Goal: Transaction & Acquisition: Purchase product/service

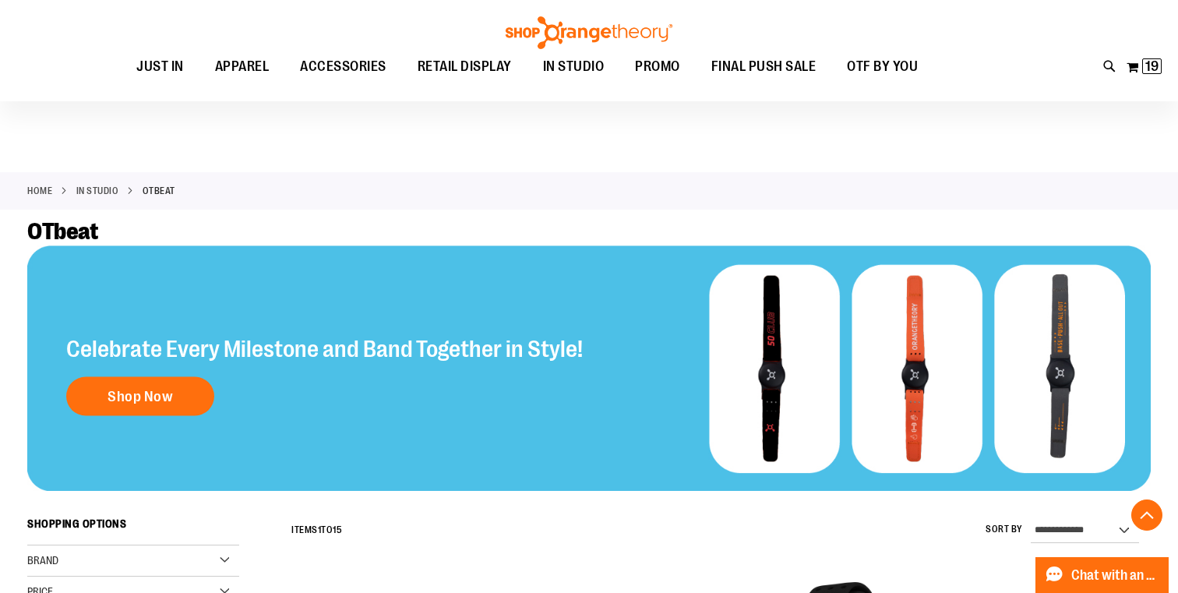
scroll to position [1109, 0]
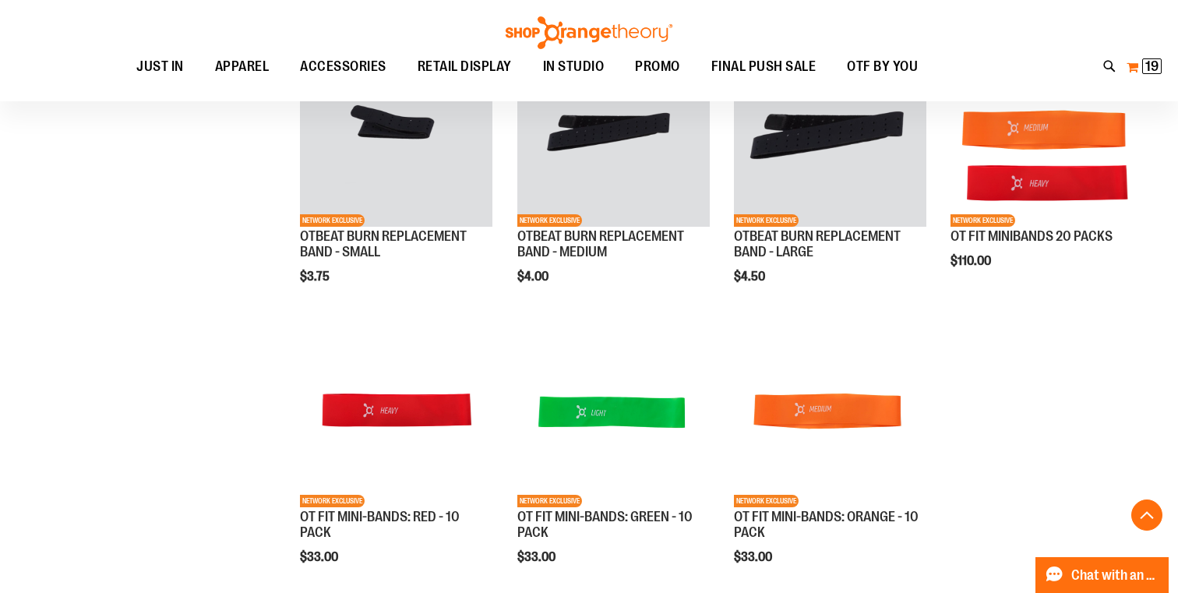
click at [1146, 68] on span "19" at bounding box center [1152, 66] width 13 height 16
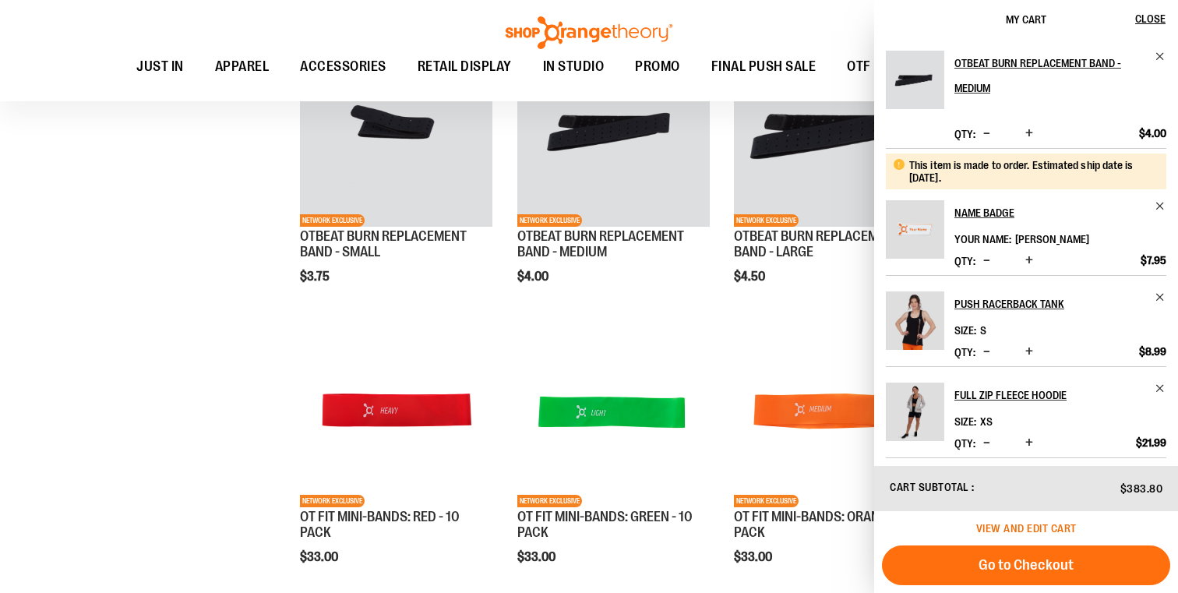
click at [1065, 527] on span "View and edit cart" at bounding box center [1027, 528] width 101 height 12
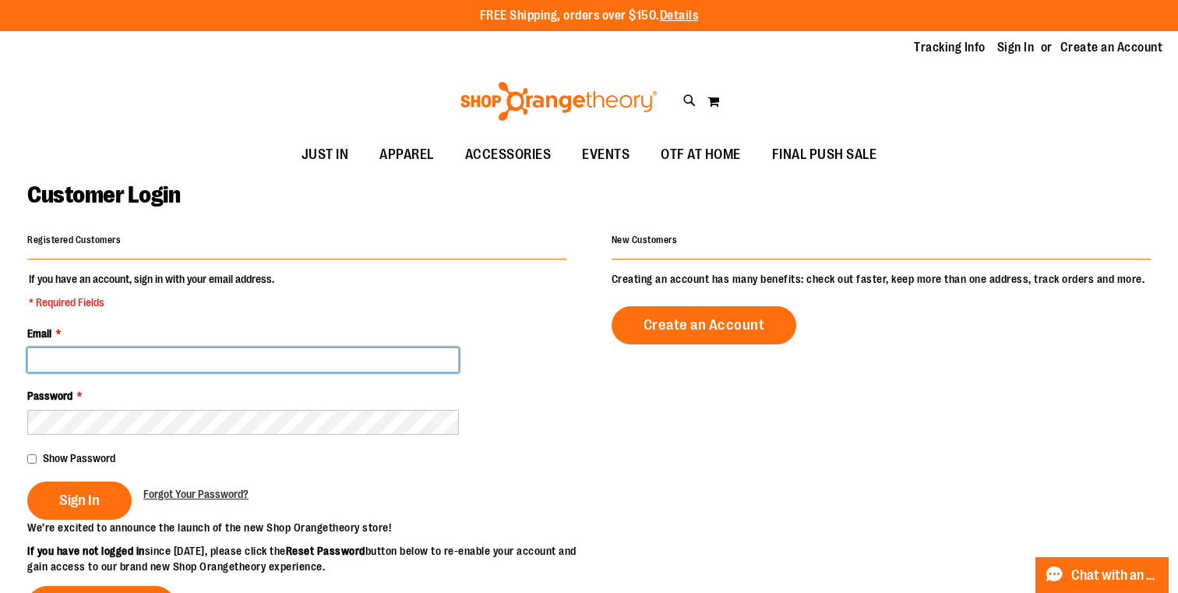
type input "**********"
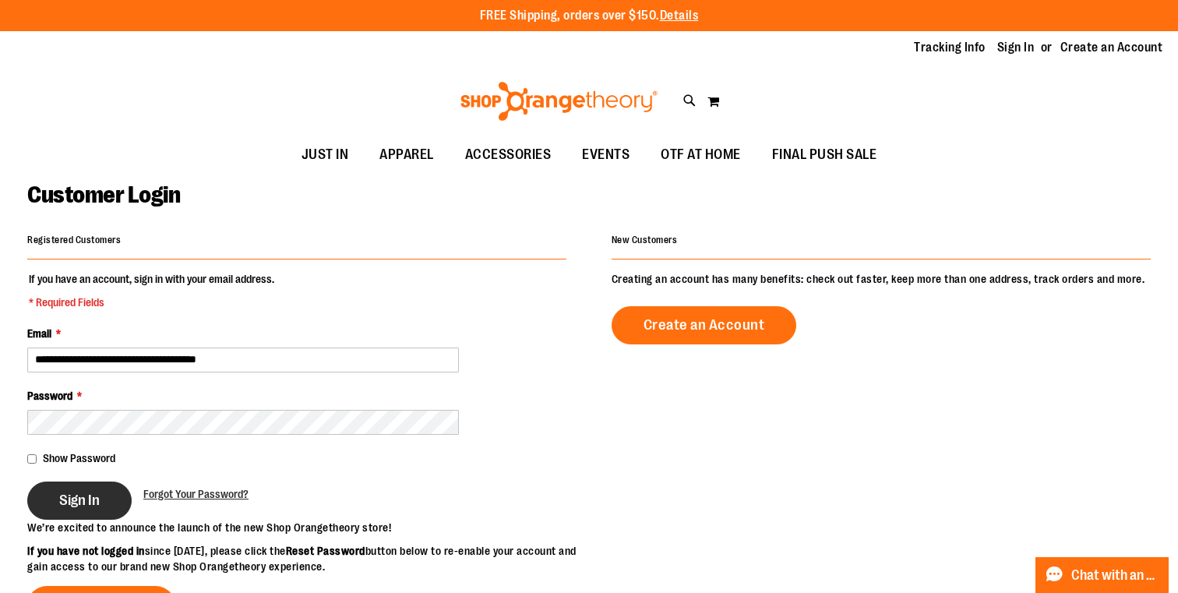
click at [61, 505] on span "Sign In" at bounding box center [79, 500] width 41 height 17
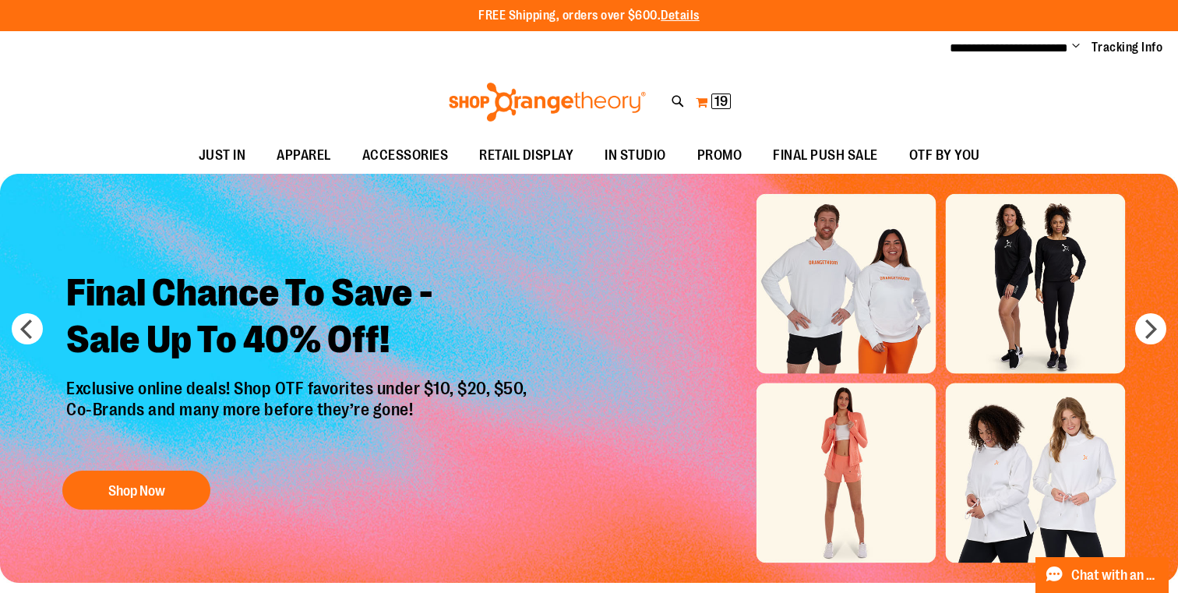
click at [716, 94] on span "19" at bounding box center [721, 102] width 13 height 16
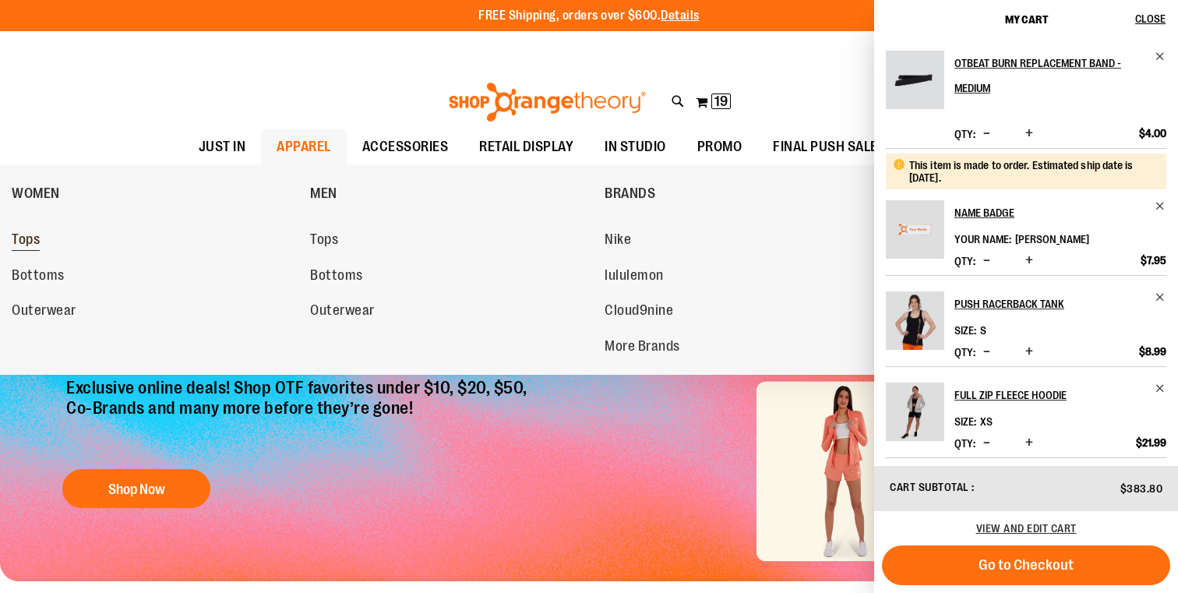
click at [38, 238] on span "Tops" at bounding box center [26, 240] width 28 height 19
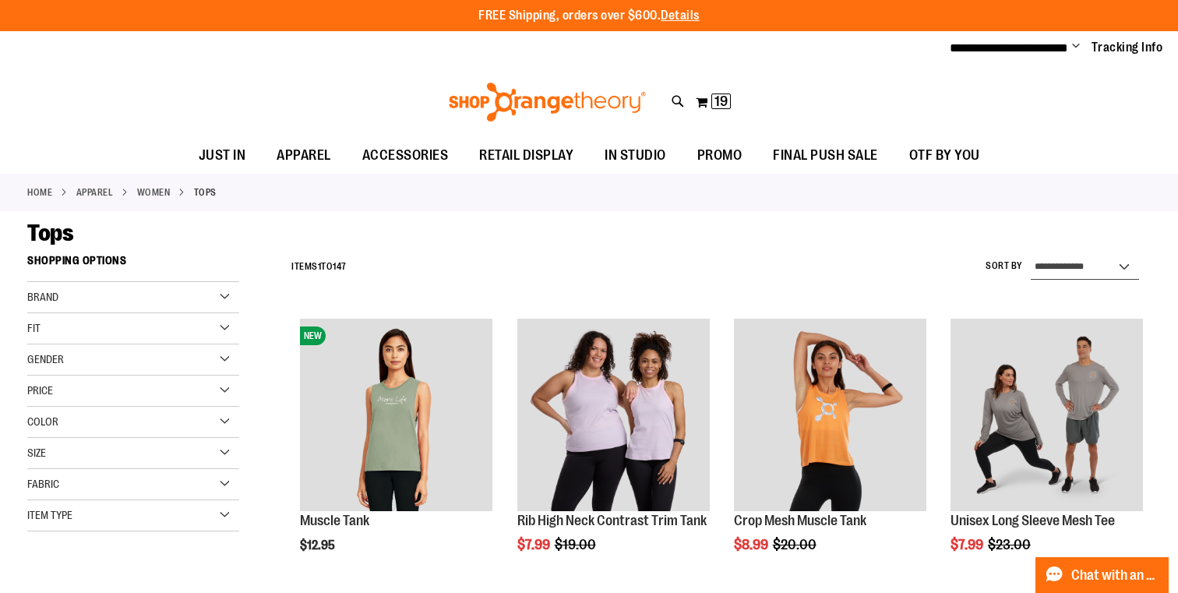
select select "*********"
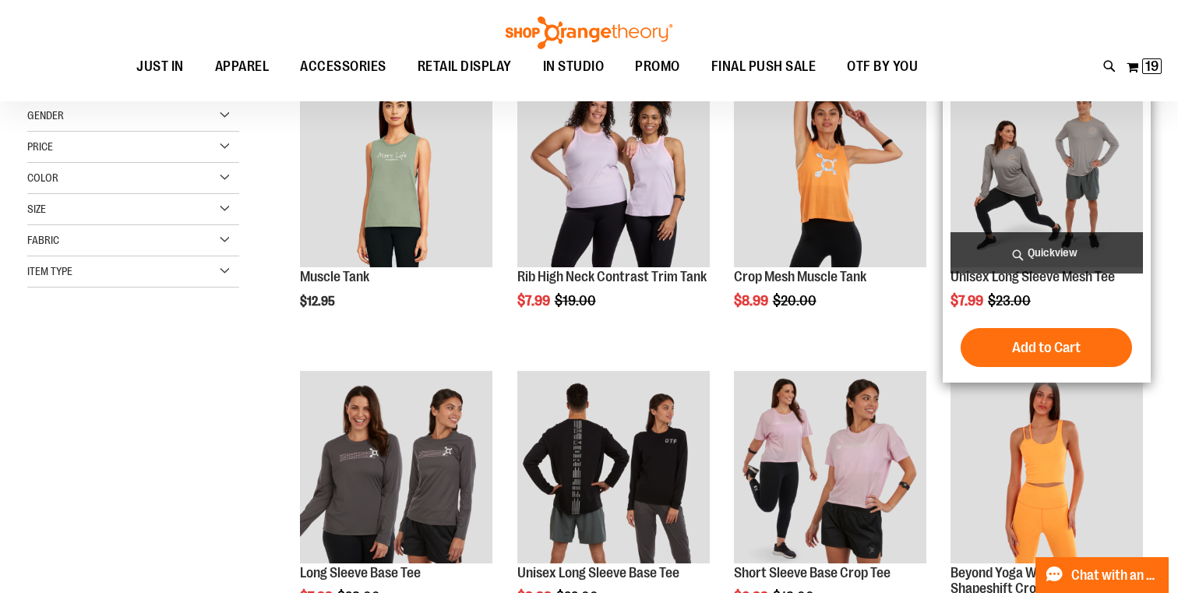
scroll to position [246, 0]
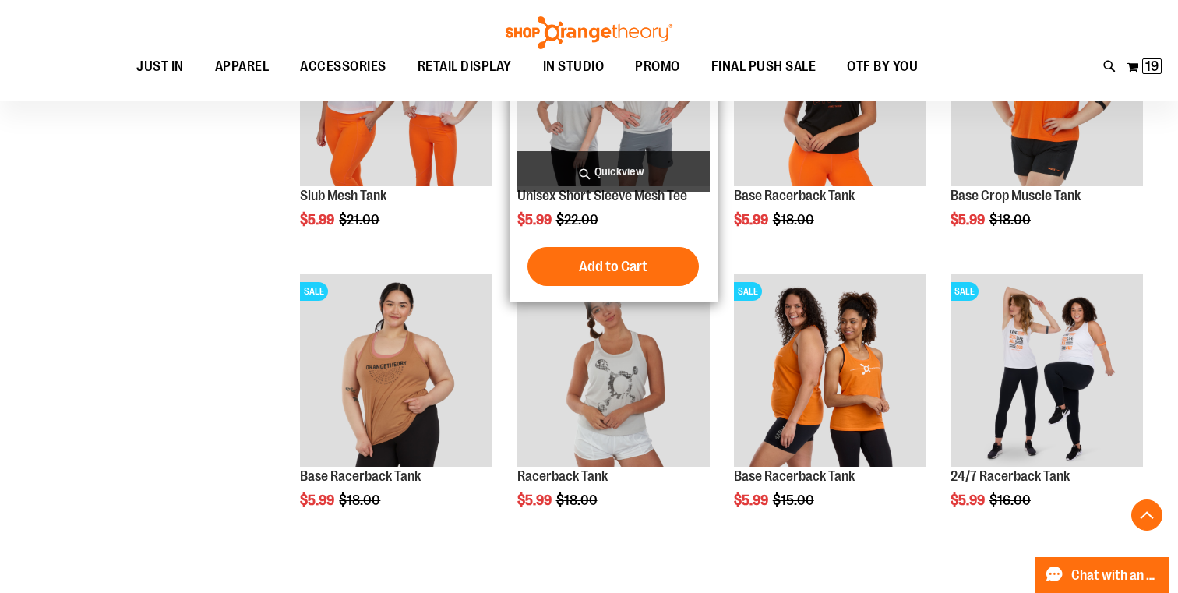
scroll to position [770, 0]
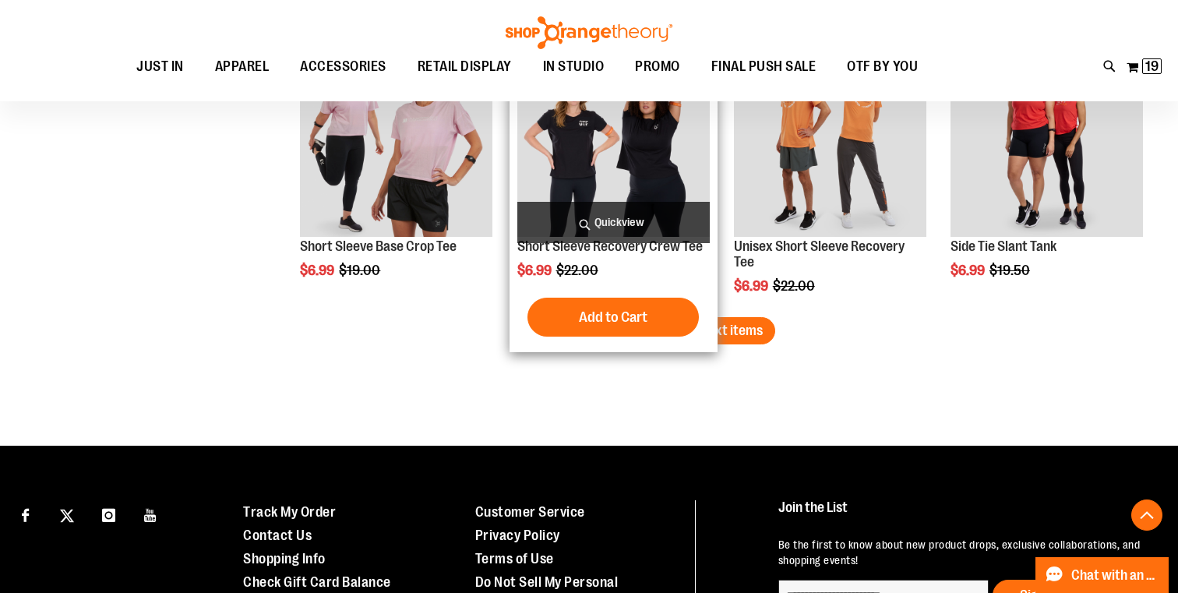
scroll to position [2535, 0]
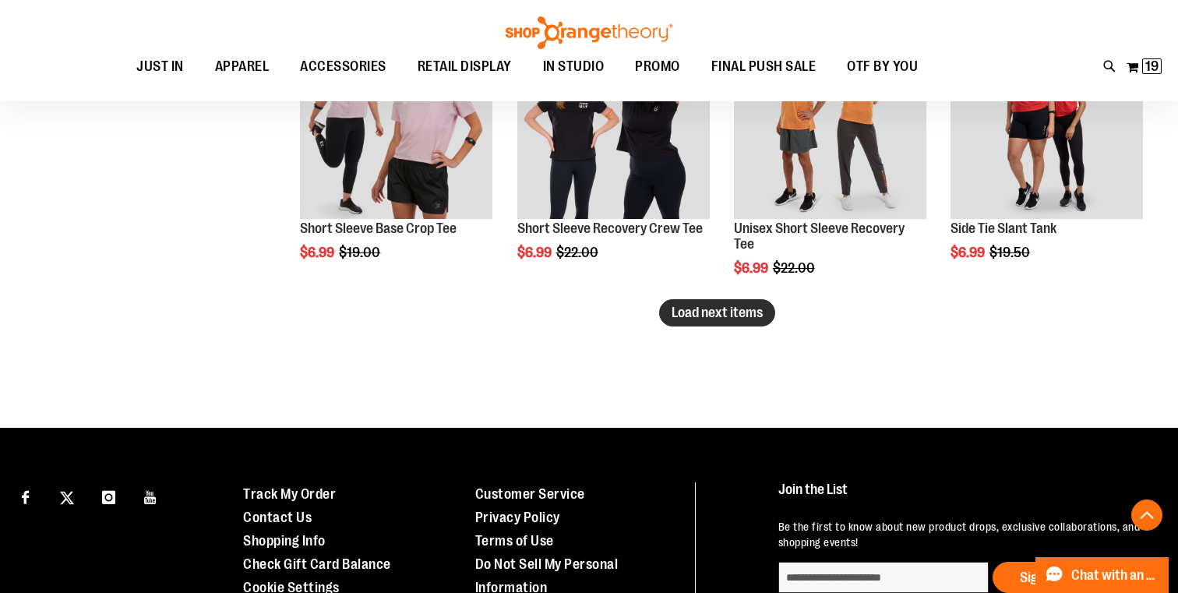
click at [701, 309] on span "Load next items" at bounding box center [717, 313] width 91 height 16
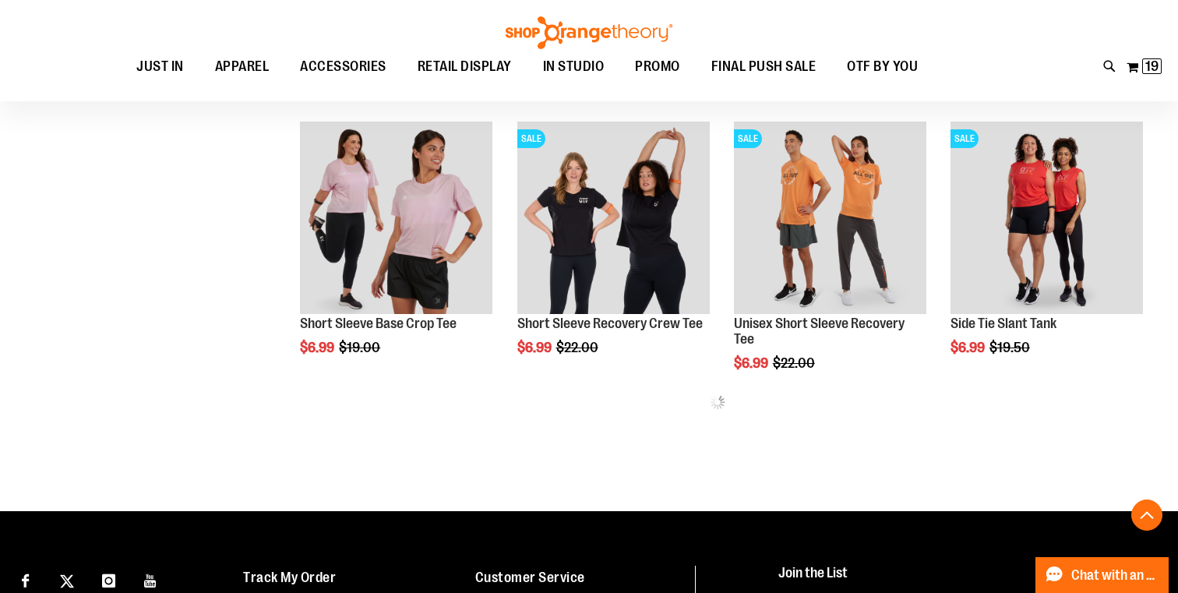
scroll to position [2424, 0]
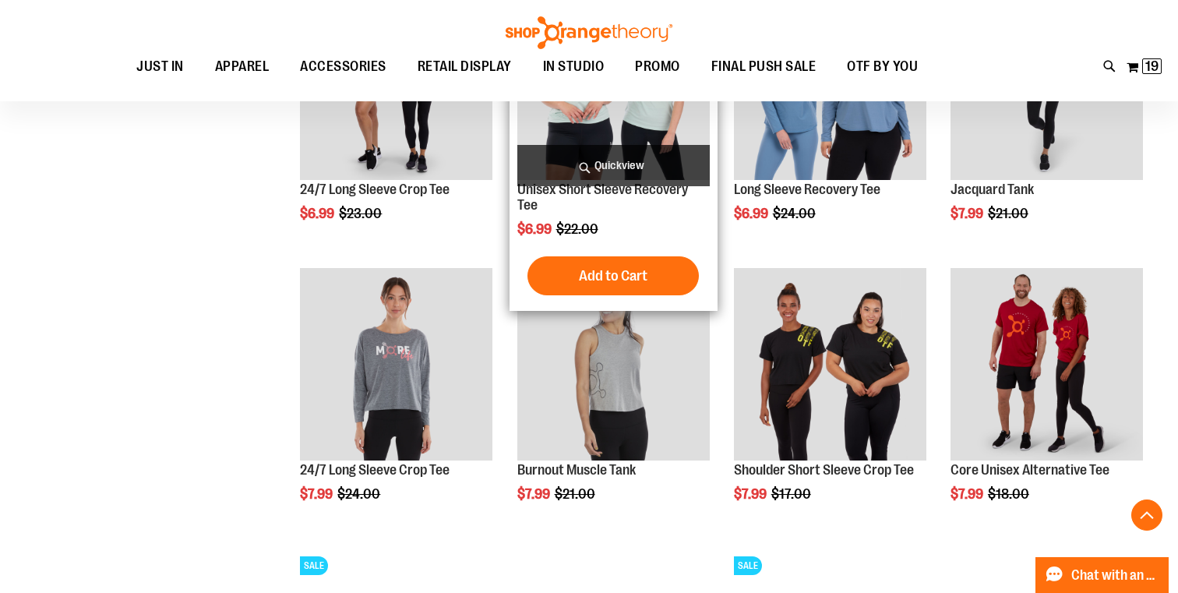
scroll to position [2873, 0]
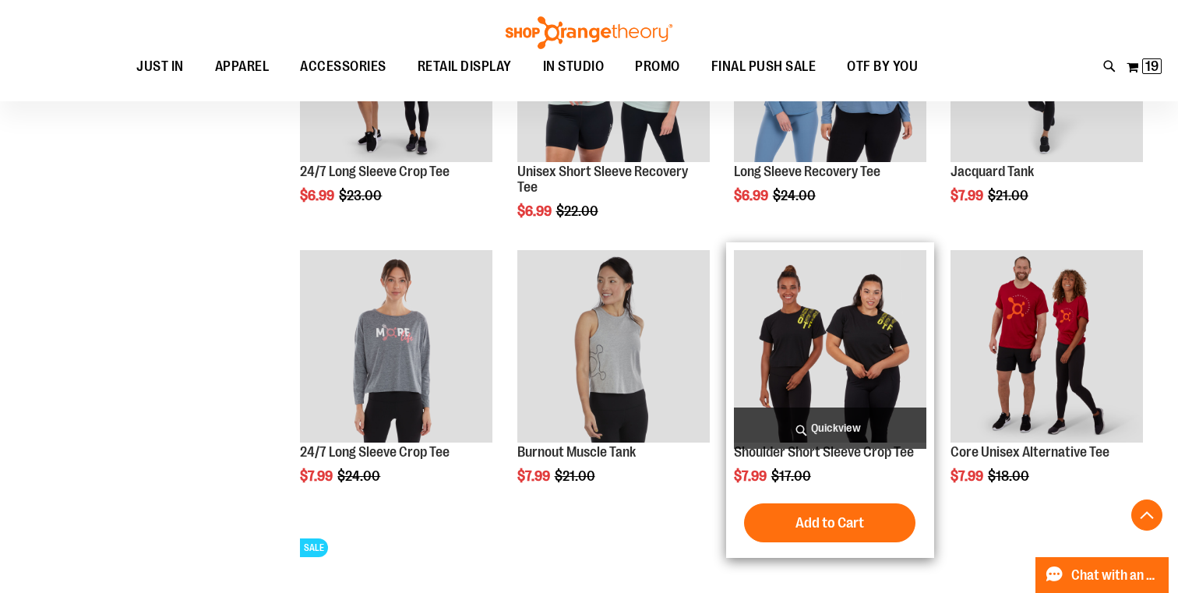
click at [811, 429] on span "Quickview" at bounding box center [830, 428] width 193 height 41
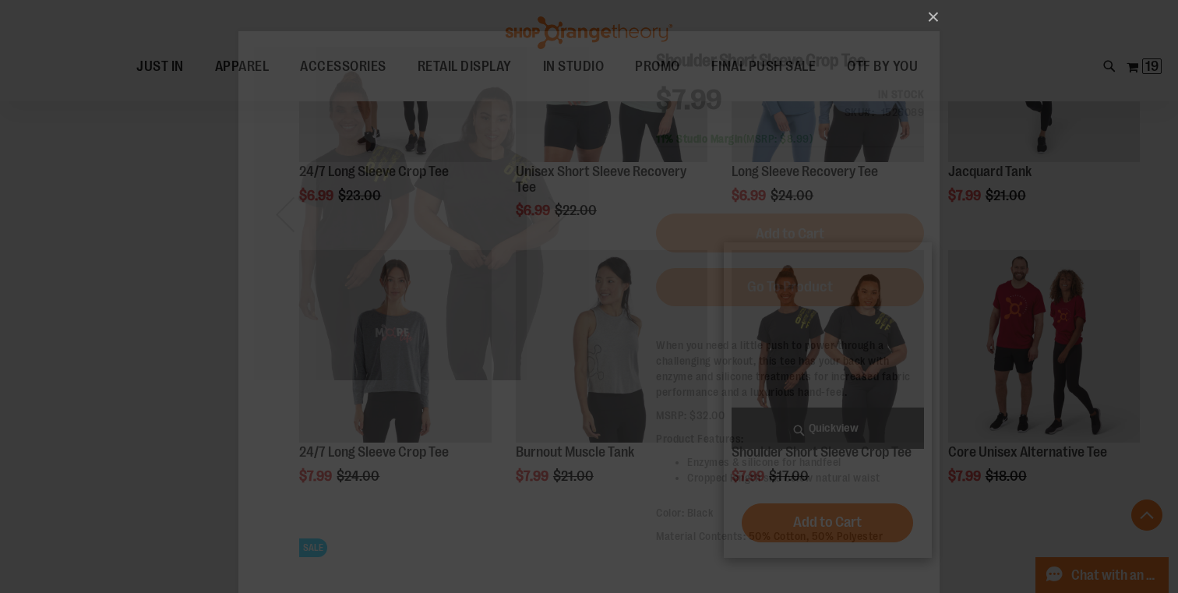
scroll to position [0, 0]
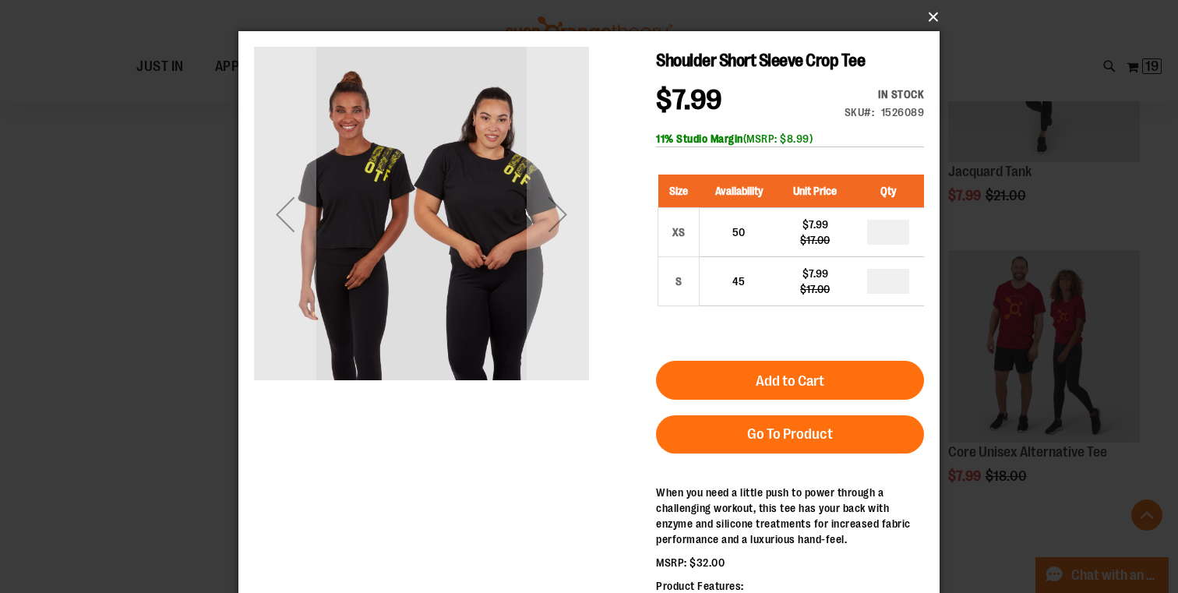
click at [928, 19] on button "×" at bounding box center [593, 17] width 701 height 34
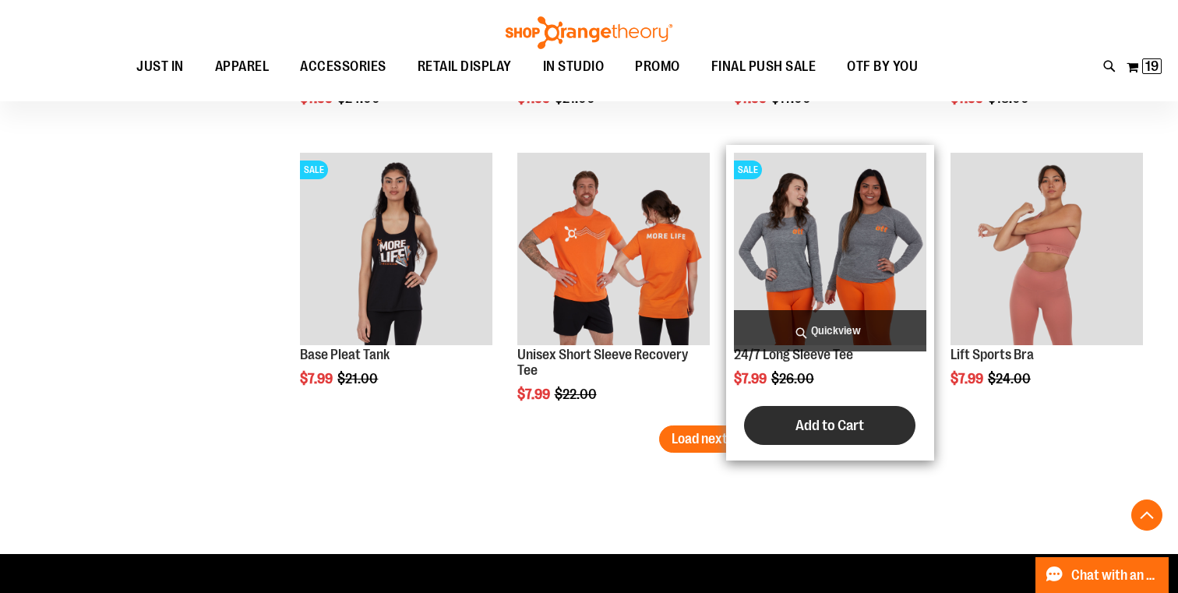
scroll to position [3252, 0]
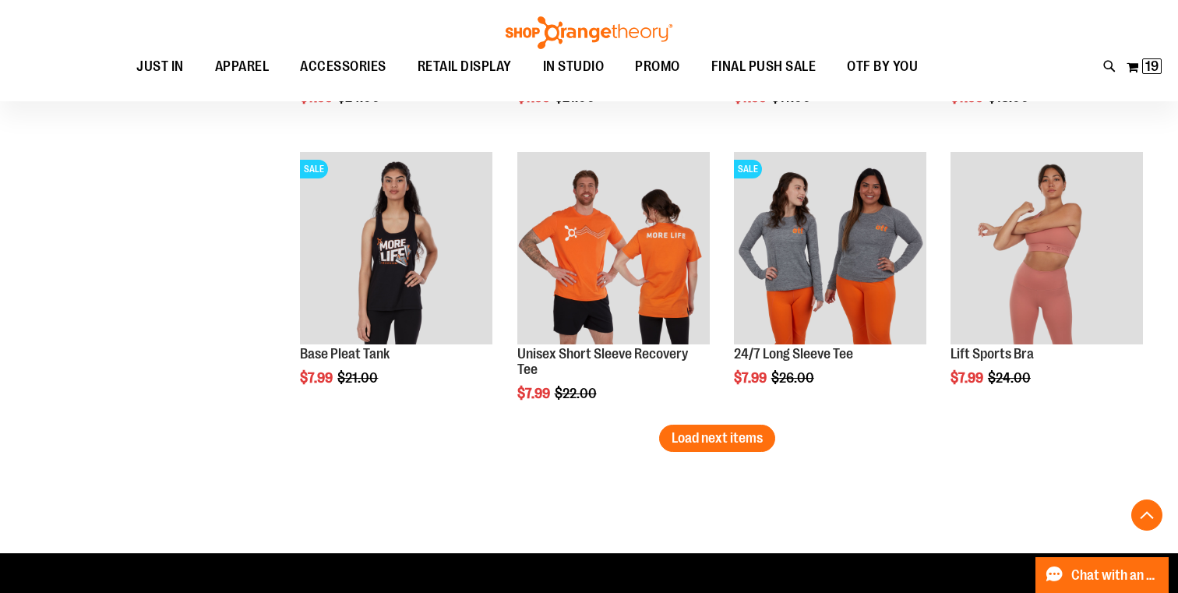
click at [698, 438] on span "Load next items" at bounding box center [717, 438] width 91 height 16
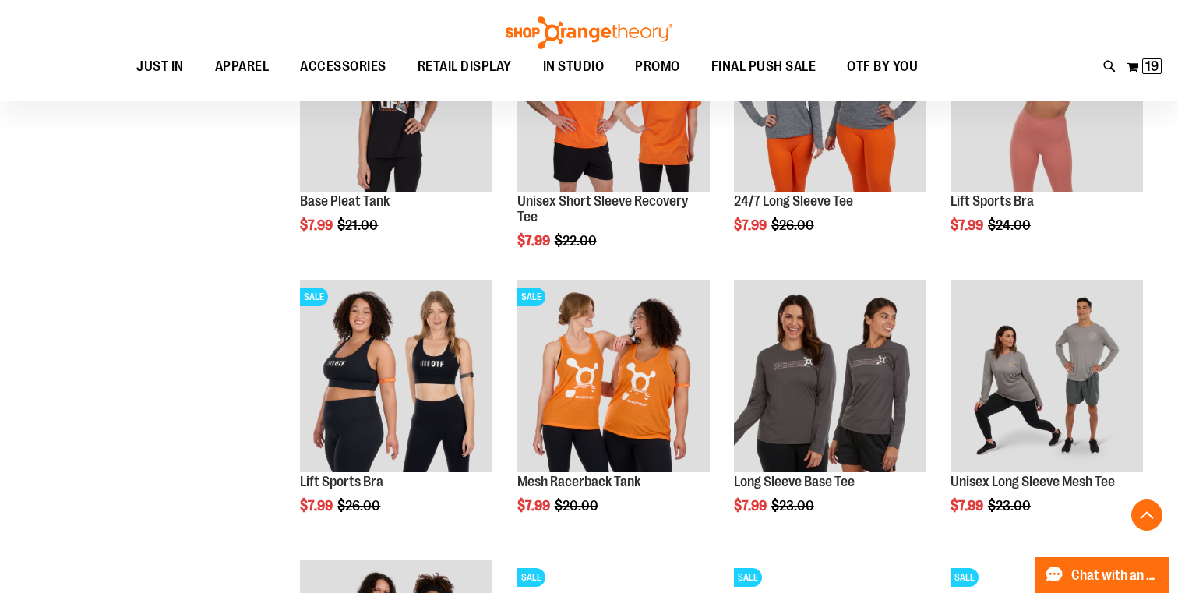
scroll to position [3485, 0]
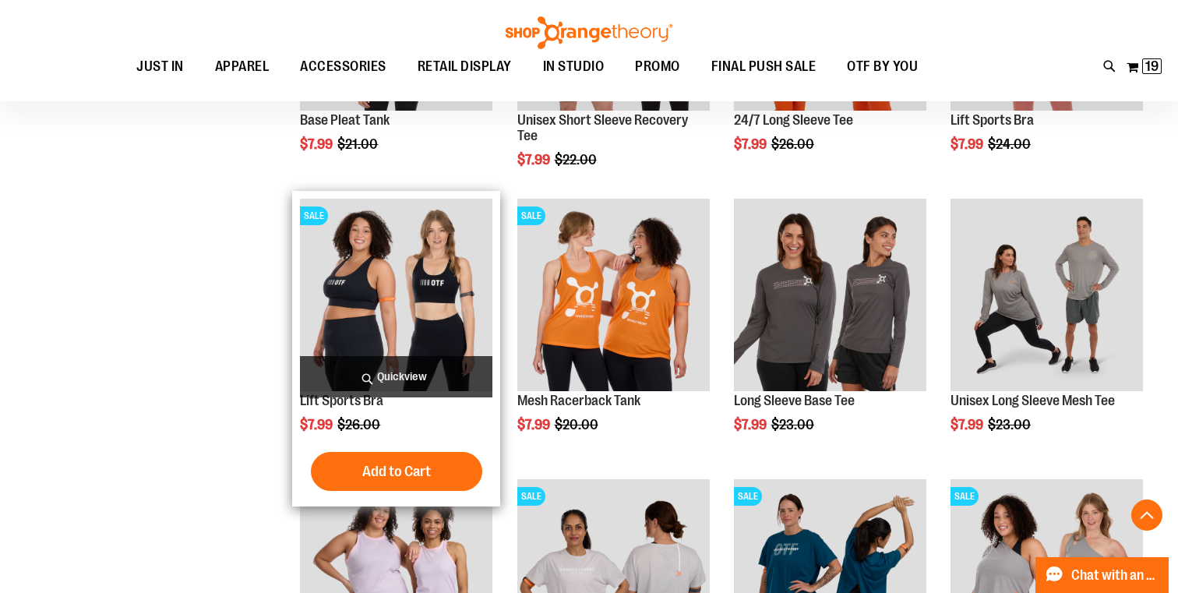
click at [423, 366] on span "Quickview" at bounding box center [396, 376] width 193 height 41
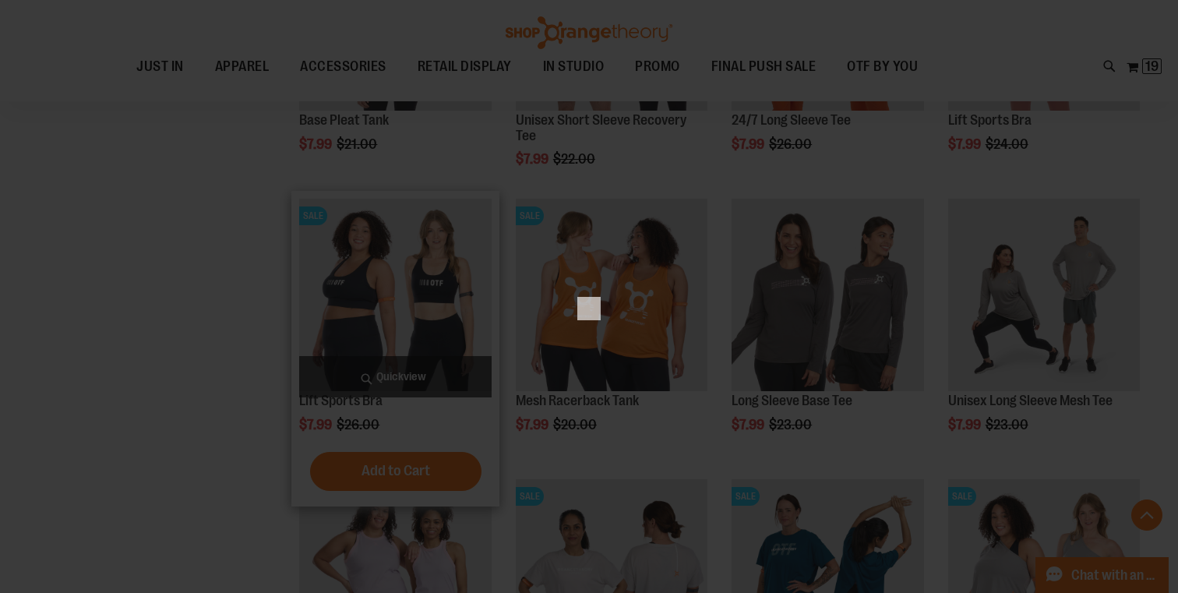
scroll to position [0, 0]
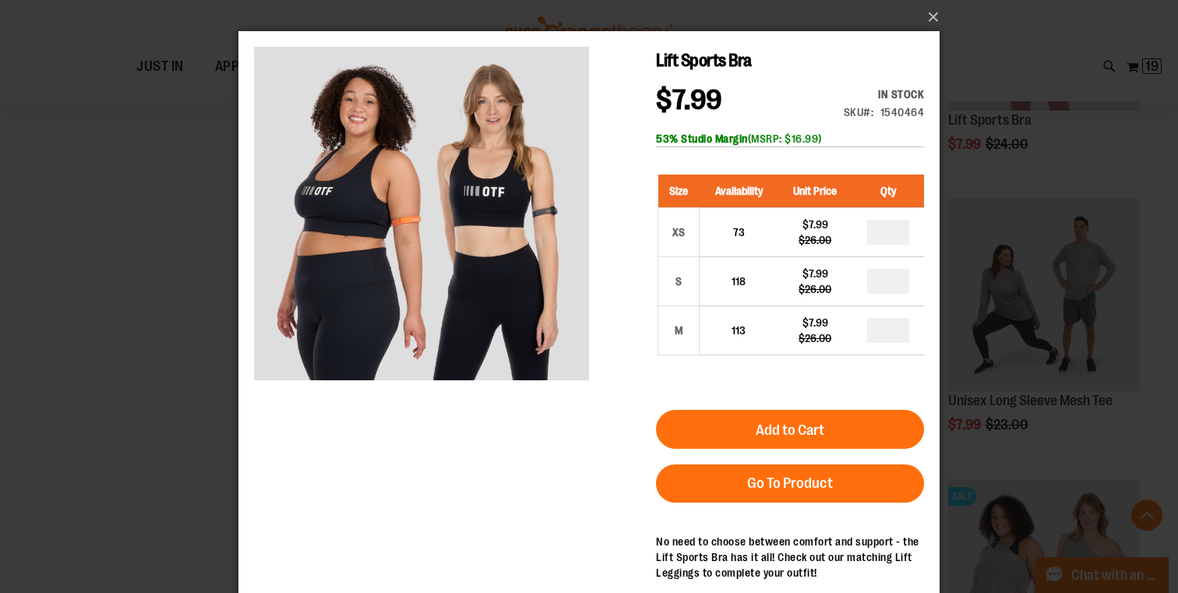
click at [1003, 171] on div "×" at bounding box center [589, 296] width 1178 height 593
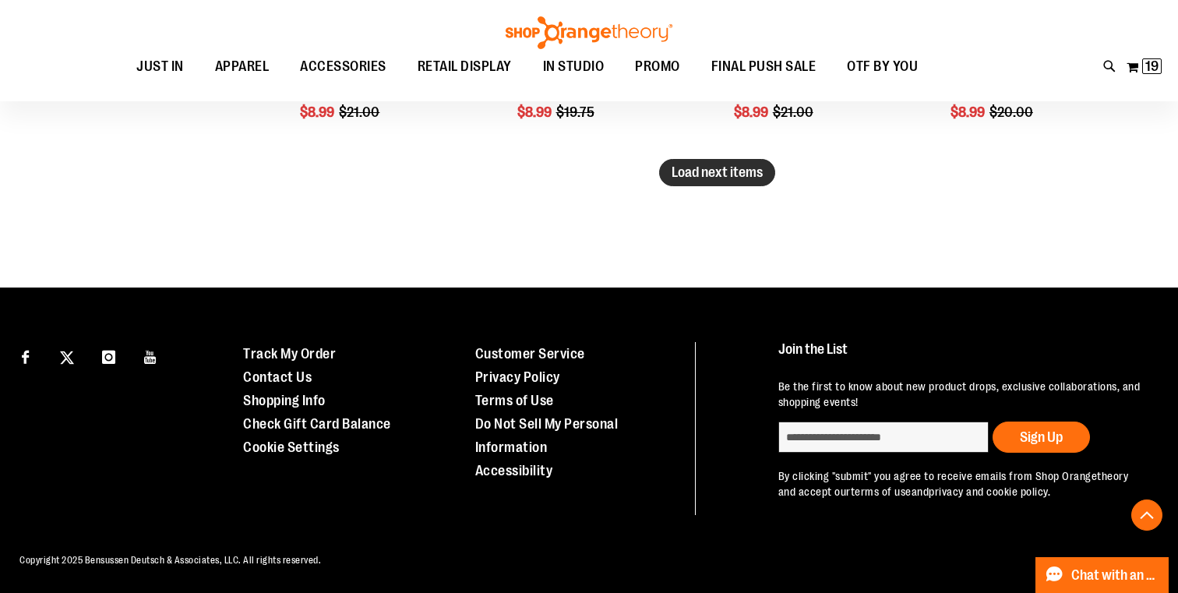
click at [750, 175] on span "Load next items" at bounding box center [717, 172] width 91 height 16
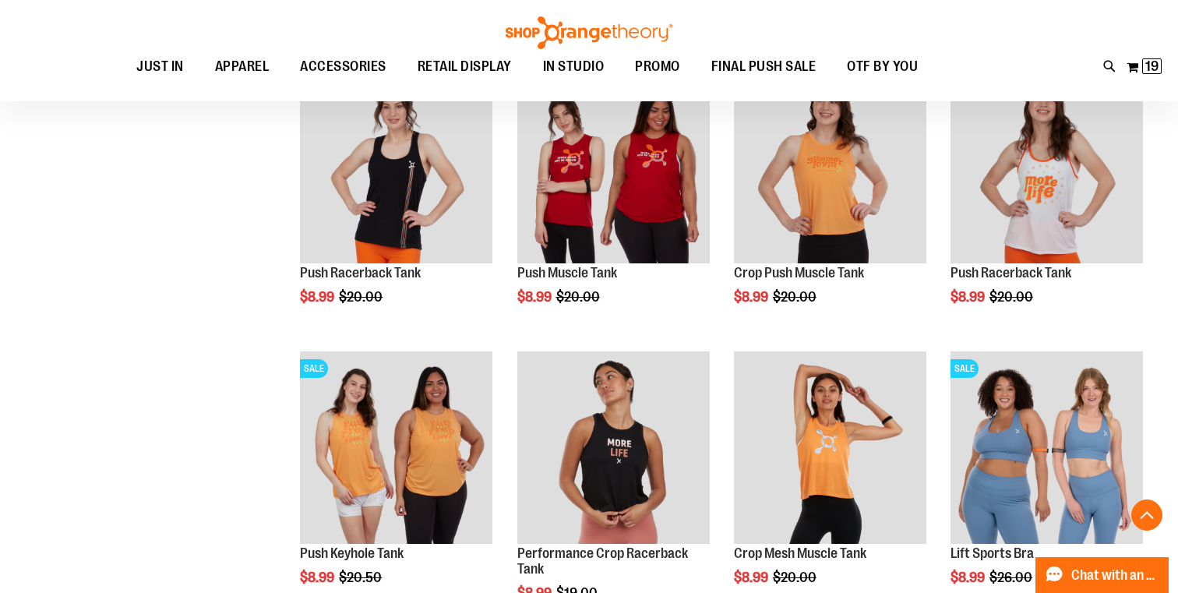
scroll to position [4500, 0]
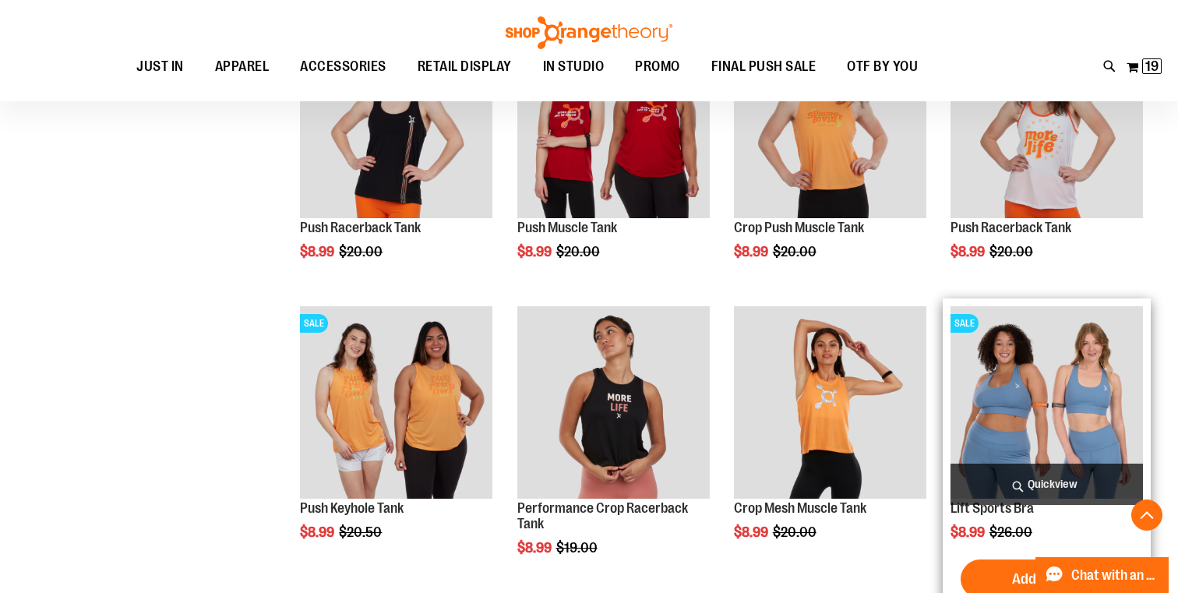
click at [1052, 490] on span "Quickview" at bounding box center [1047, 484] width 193 height 41
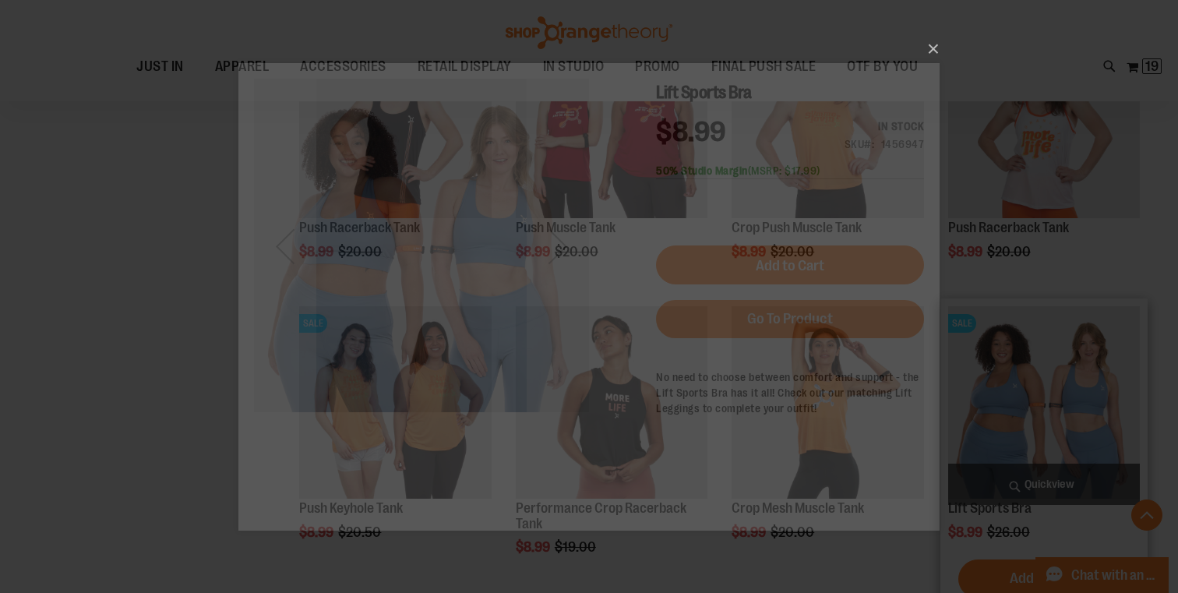
scroll to position [0, 0]
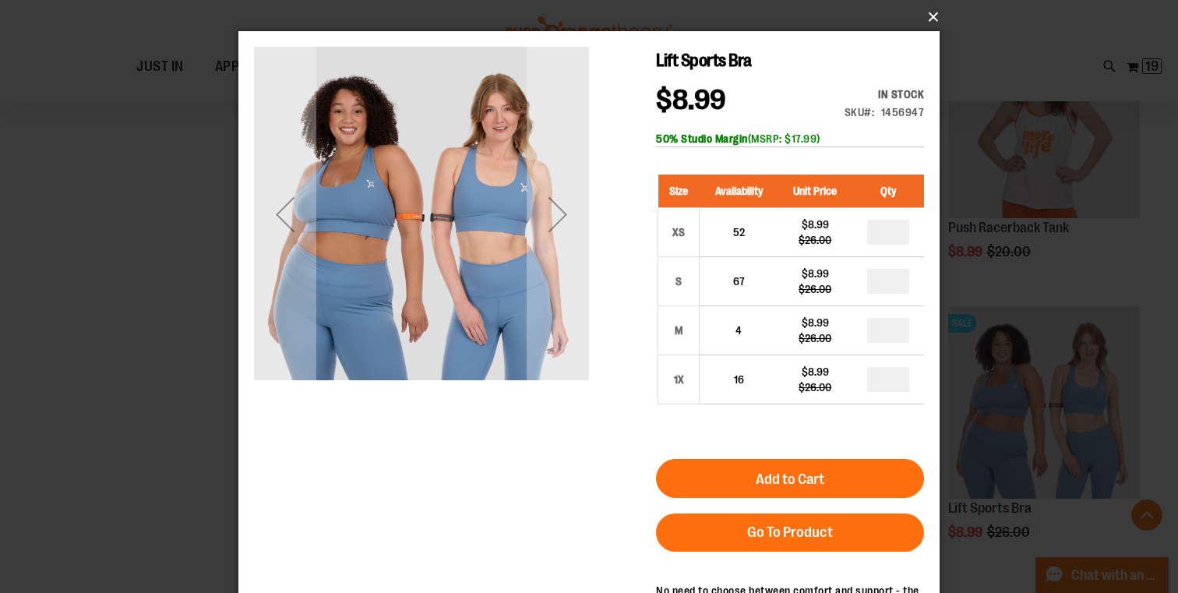
click at [934, 14] on button "×" at bounding box center [593, 17] width 701 height 34
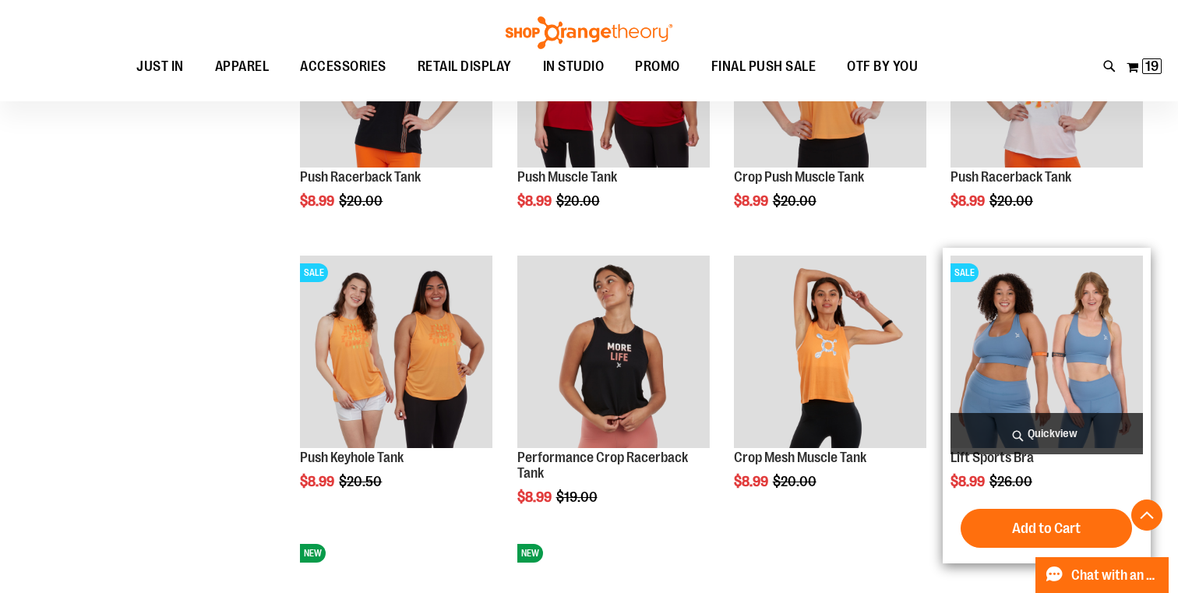
scroll to position [4552, 0]
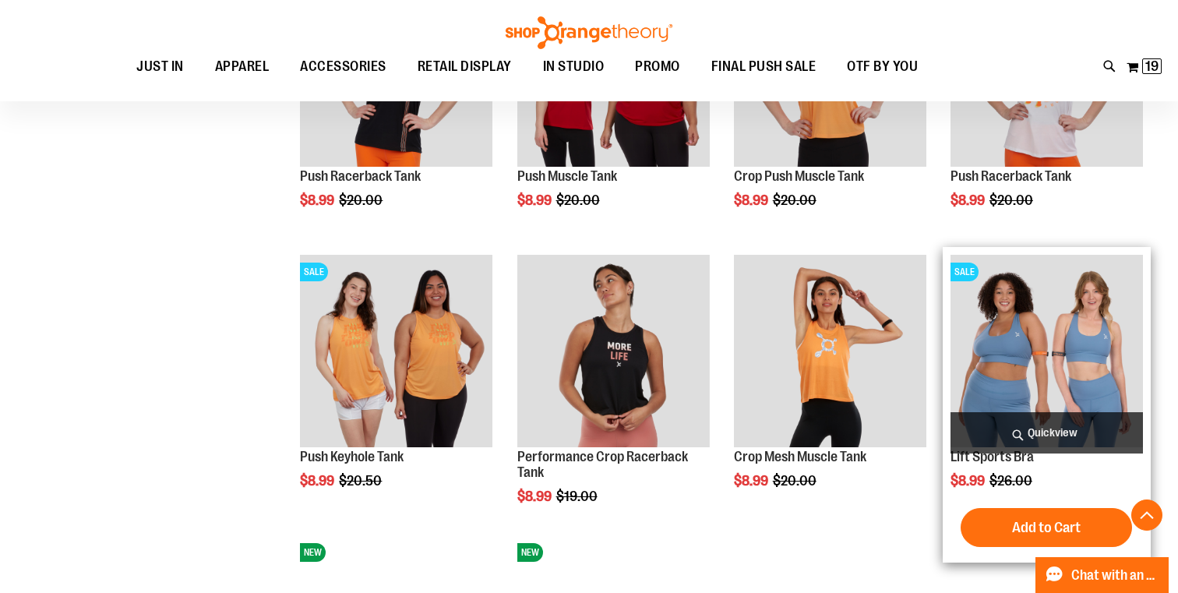
click at [1030, 436] on span "Quickview" at bounding box center [1047, 432] width 193 height 41
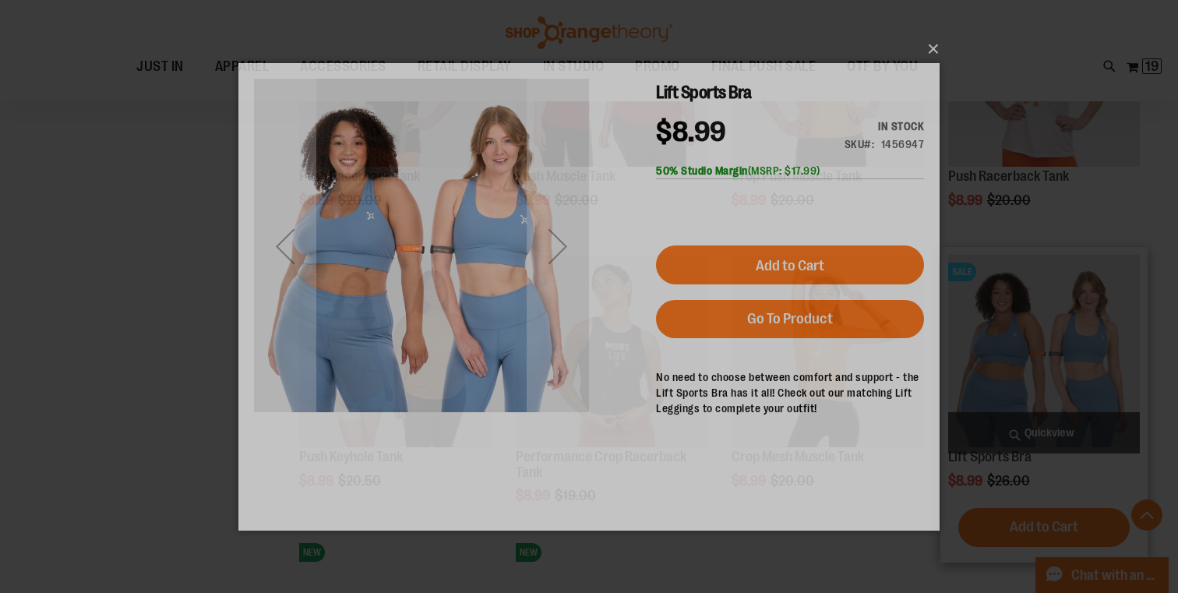
scroll to position [0, 0]
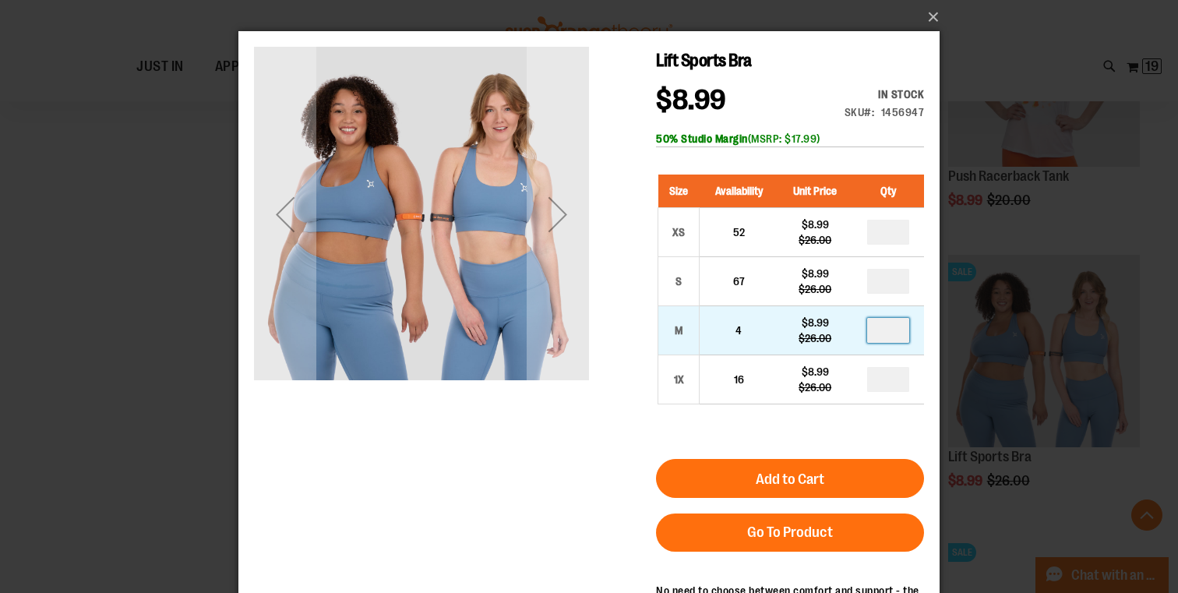
drag, startPoint x: 908, startPoint y: 332, endPoint x: 880, endPoint y: 330, distance: 28.1
click at [880, 331] on input "number" at bounding box center [888, 330] width 42 height 25
type input "*"
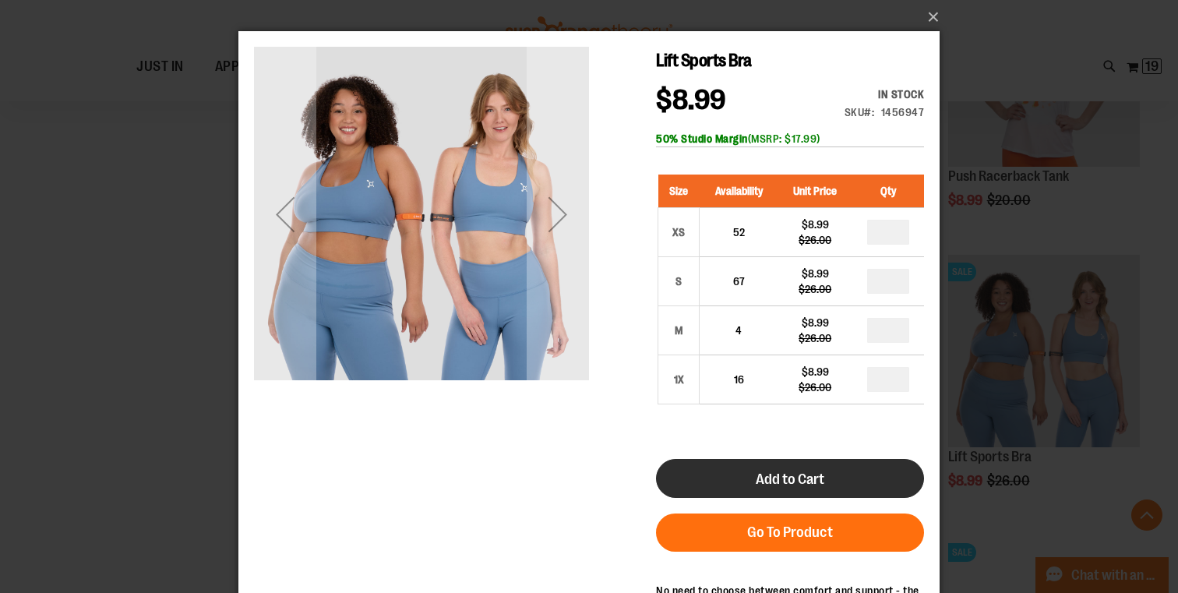
click at [864, 479] on button "Add to Cart" at bounding box center [790, 478] width 268 height 39
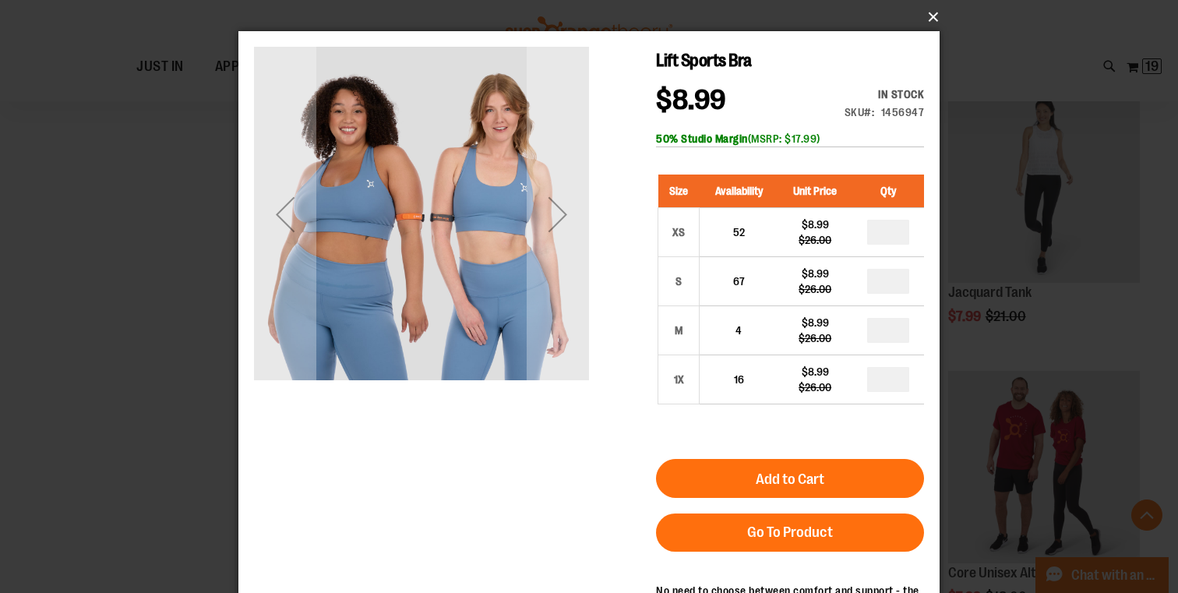
click at [938, 20] on div "Toggle Nav Search Popular Suggestions Advanced Search" at bounding box center [589, 50] width 1178 height 101
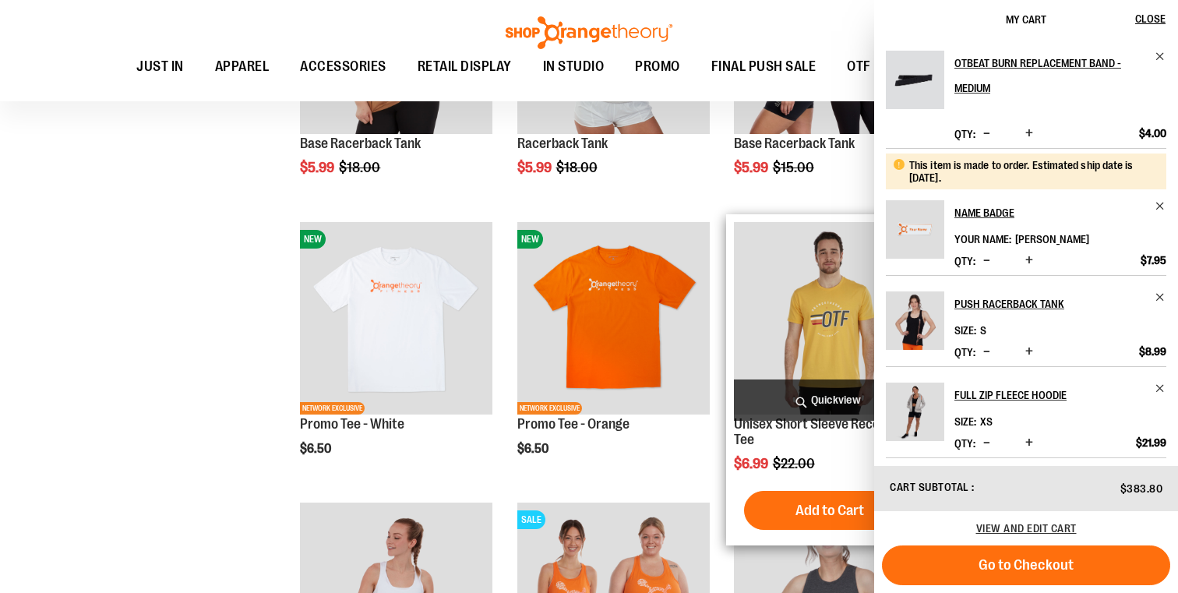
scroll to position [945, 0]
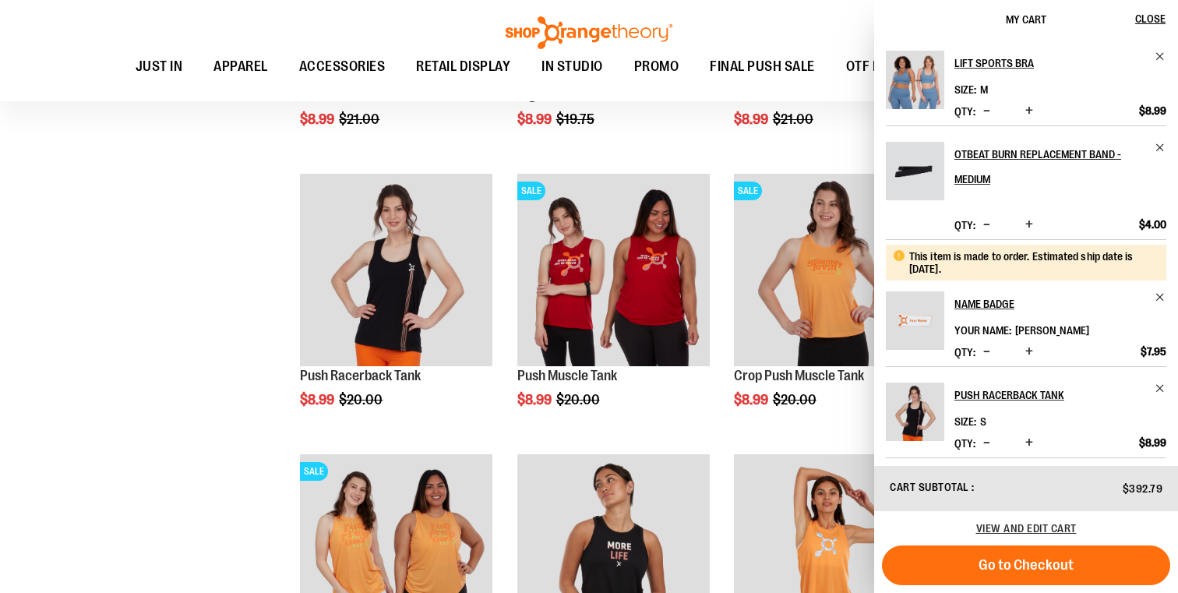
scroll to position [4355, 0]
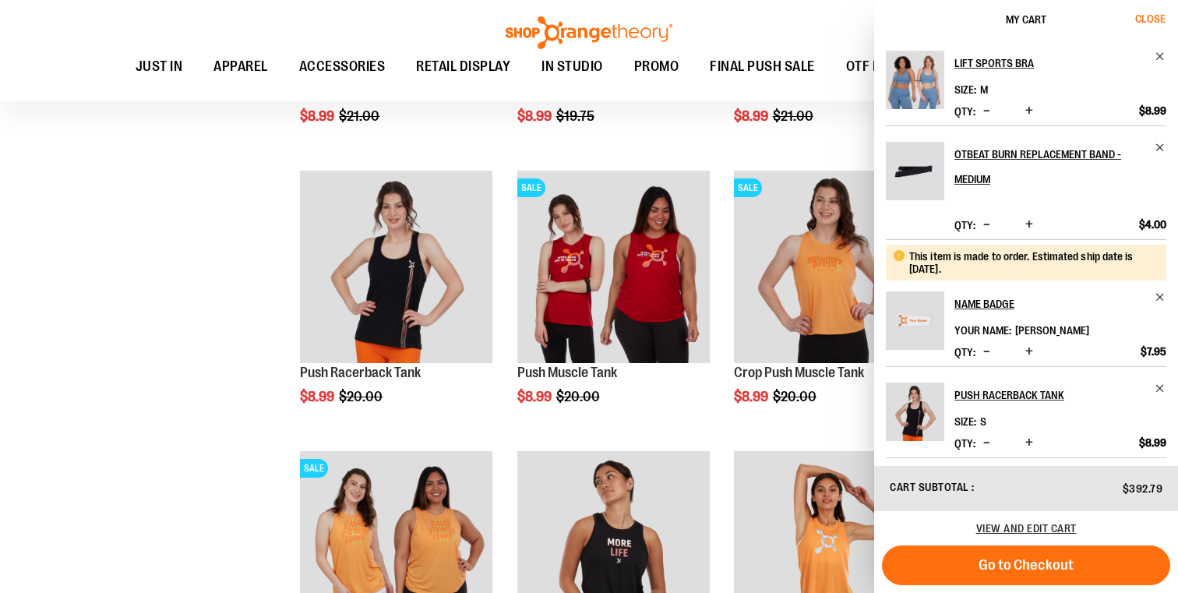
click at [1145, 19] on span "Close" at bounding box center [1151, 18] width 30 height 12
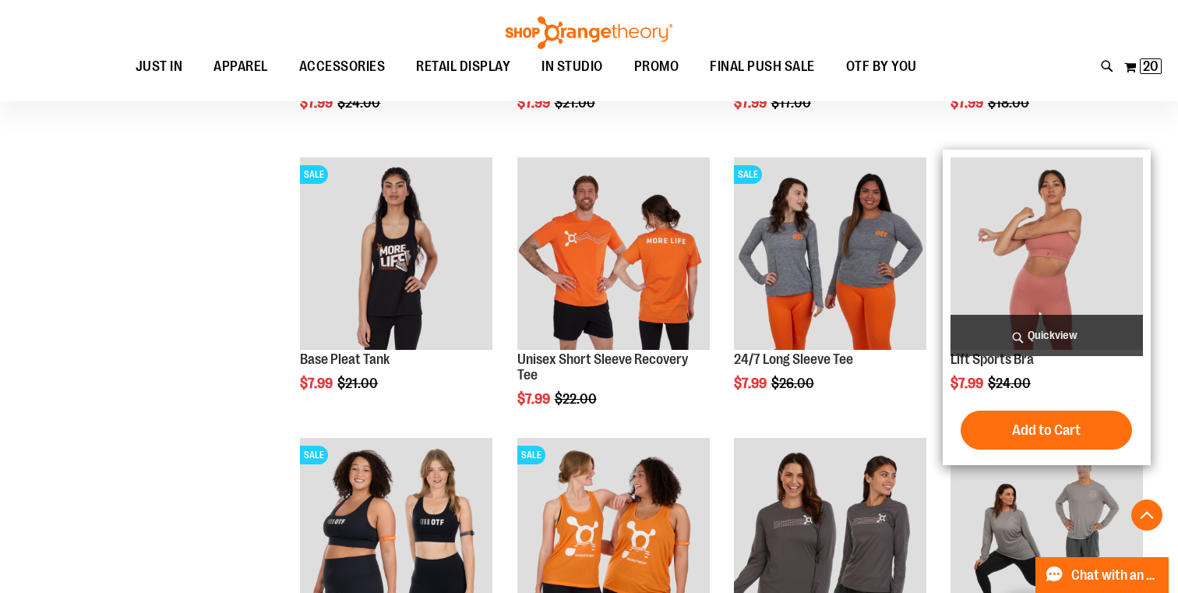
scroll to position [3251, 0]
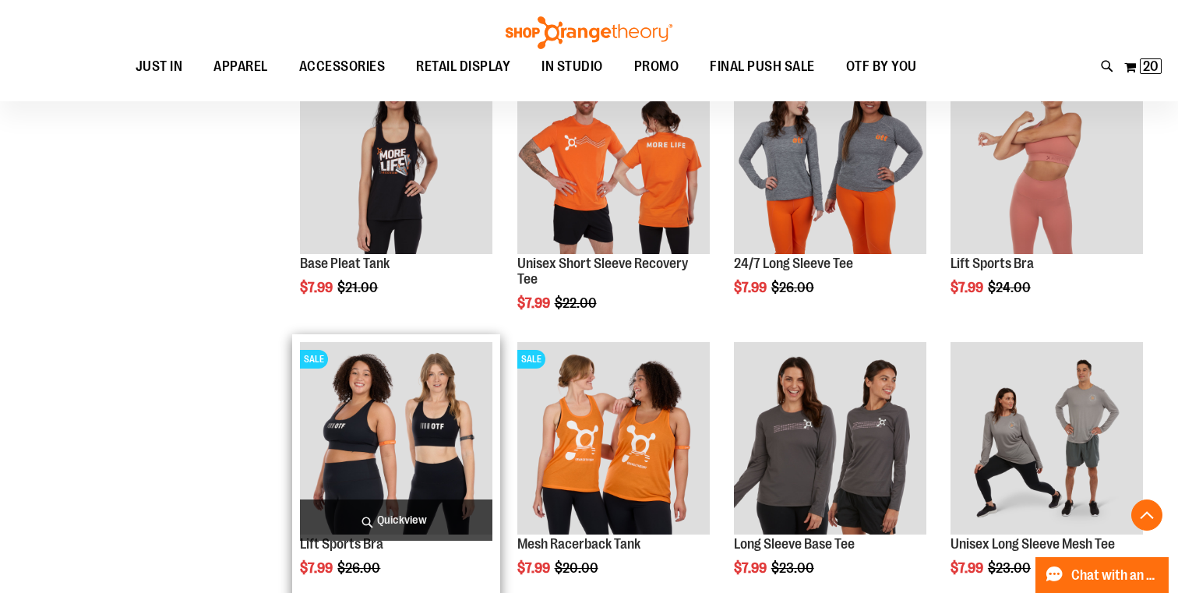
scroll to position [3350, 0]
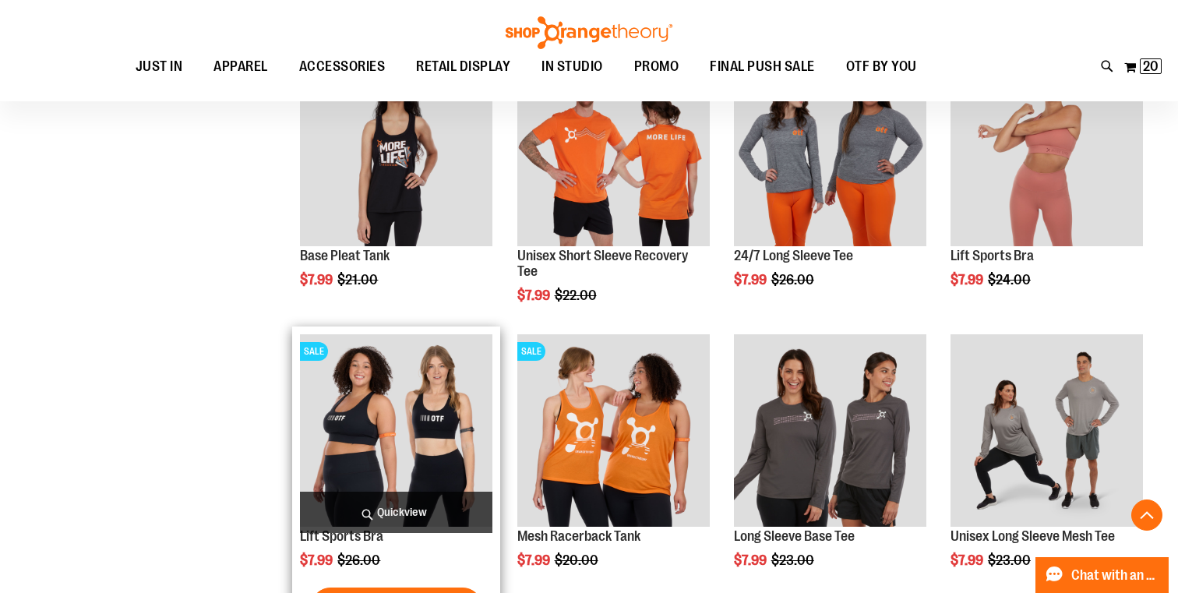
click at [394, 508] on span "Quickview" at bounding box center [396, 512] width 193 height 41
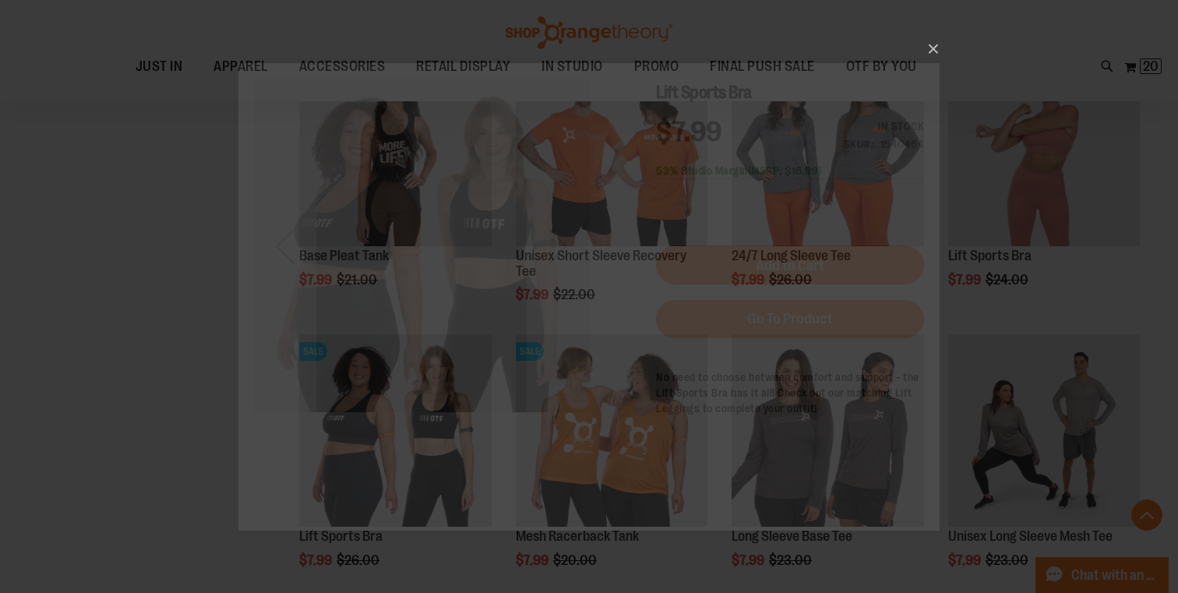
scroll to position [0, 0]
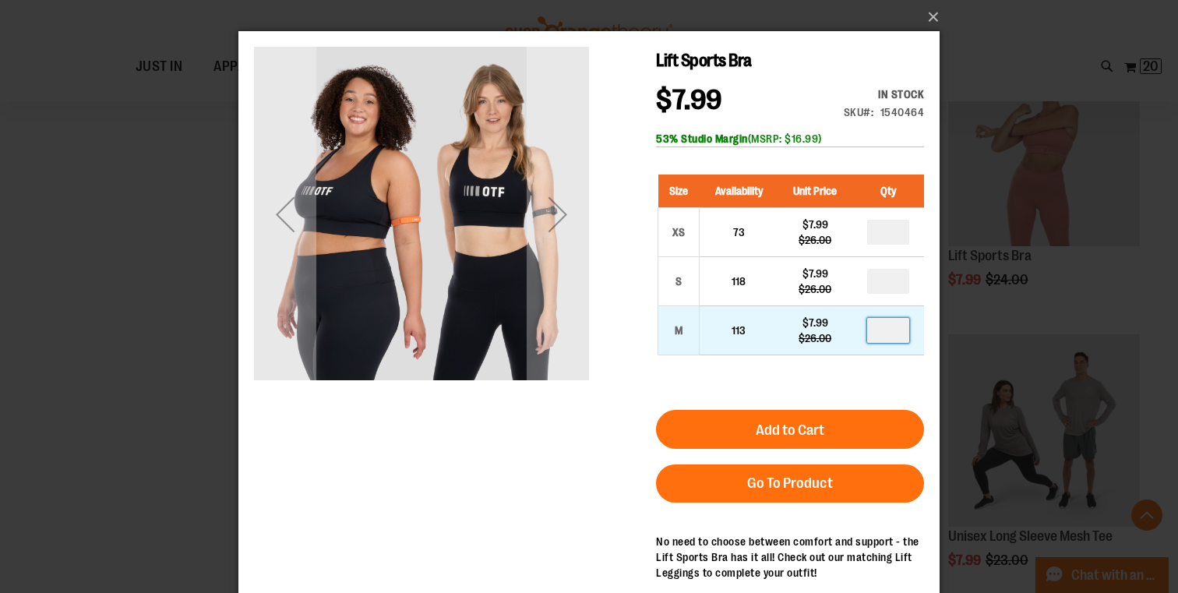
click at [906, 330] on input "number" at bounding box center [888, 330] width 42 height 25
type input "*"
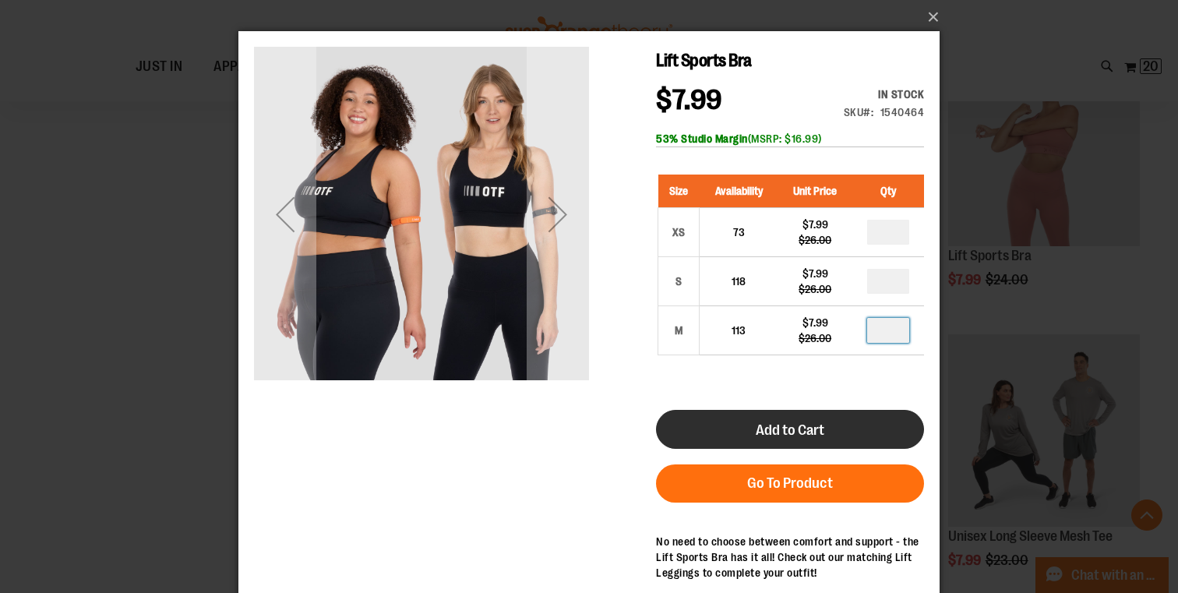
click at [805, 415] on button "Add to Cart" at bounding box center [790, 429] width 268 height 39
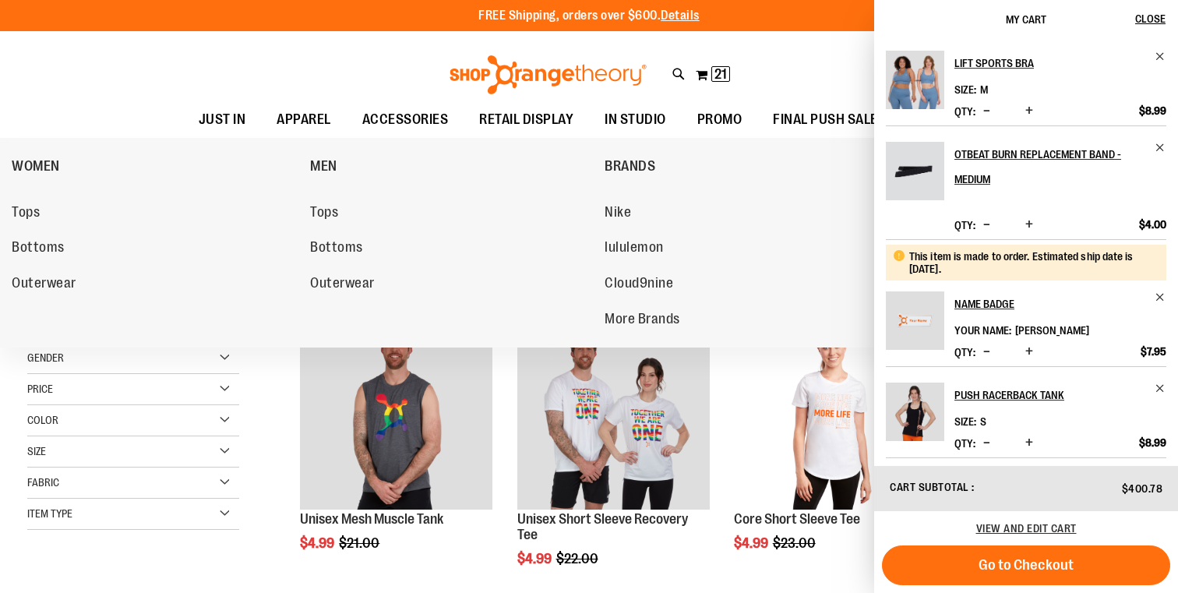
click at [179, 68] on div "Toggle Nav Search Popular Suggestions Advanced Search" at bounding box center [589, 70] width 1178 height 63
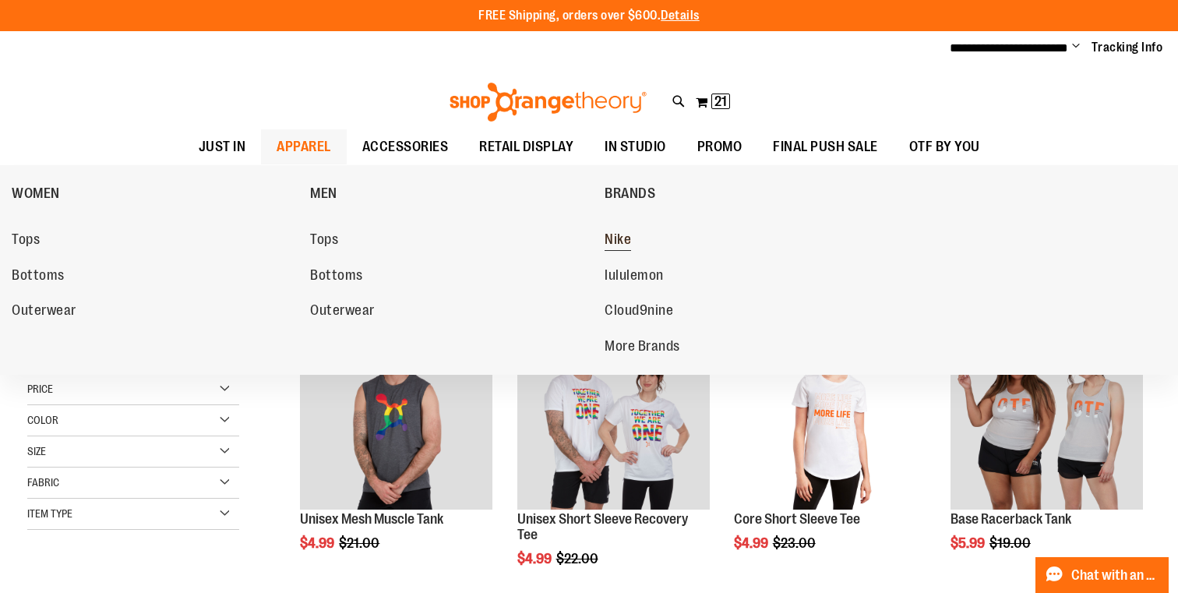
click at [616, 232] on span "Nike" at bounding box center [618, 240] width 26 height 19
